Goal: Task Accomplishment & Management: Manage account settings

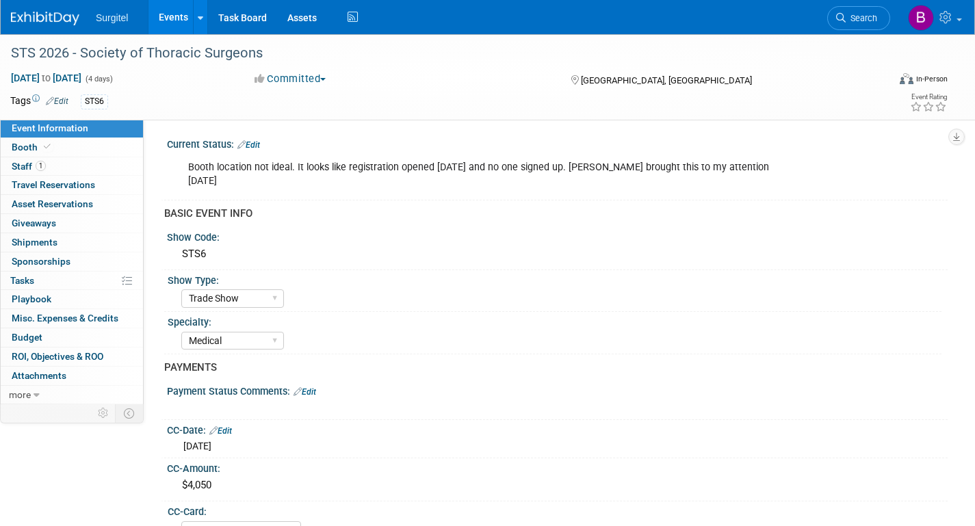
select select "Trade Show"
select select "Medical"
select select "SkyMiles - 93008"
select select "No"
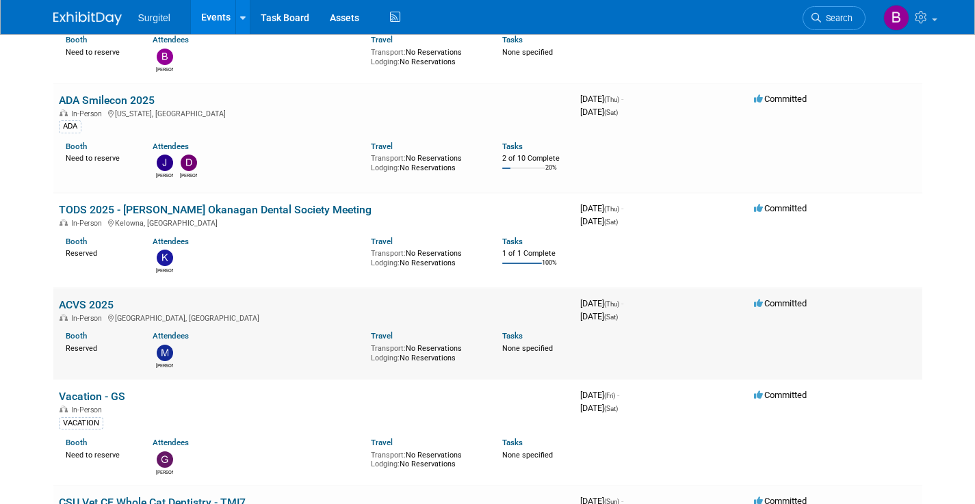
scroll to position [4553, 0]
click at [69, 298] on link "ACVS 2025" at bounding box center [86, 304] width 55 height 13
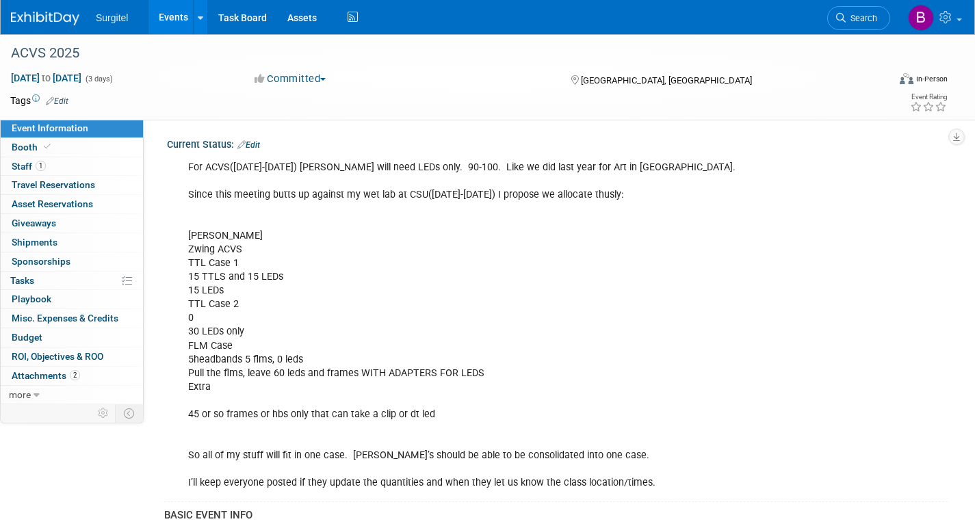
select select "Wet Lab"
select select "Veterinarian"
select select "No"
